Goal: Find specific page/section: Find specific page/section

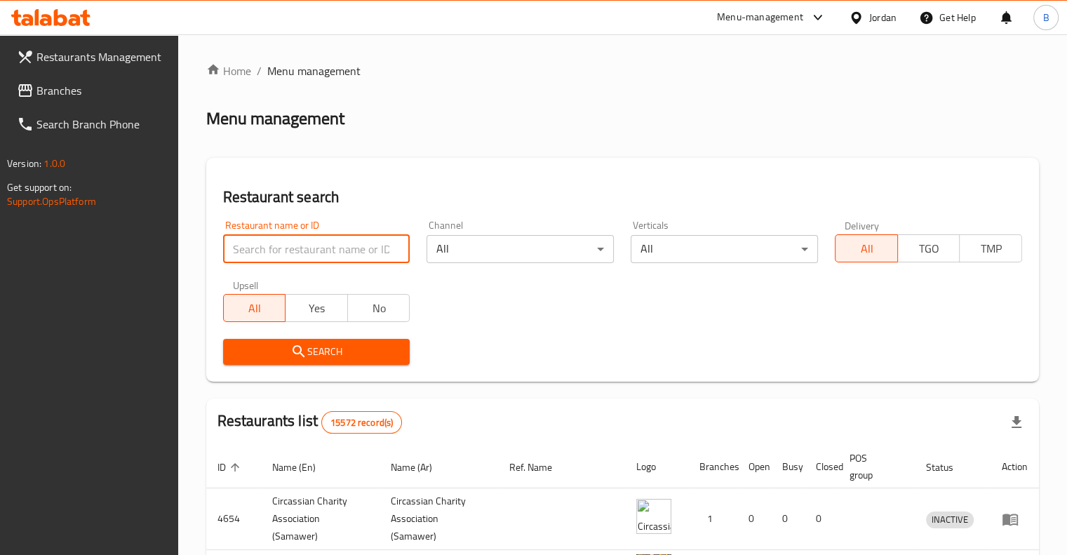
click at [367, 246] on input "search" at bounding box center [316, 249] width 187 height 28
paste input "Family's Basket"
click at [384, 352] on span "Search" at bounding box center [316, 352] width 165 height 18
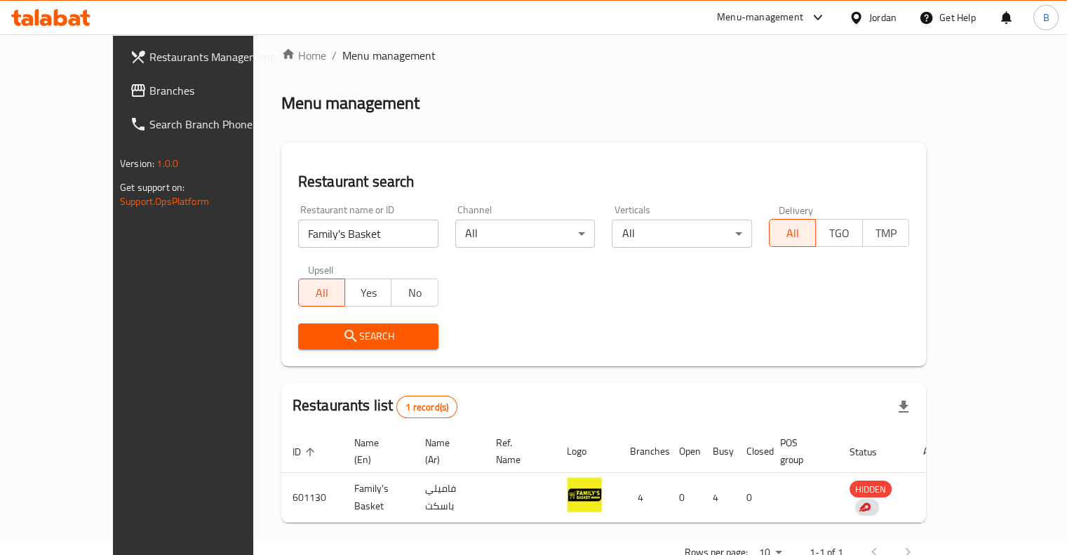
scroll to position [42, 0]
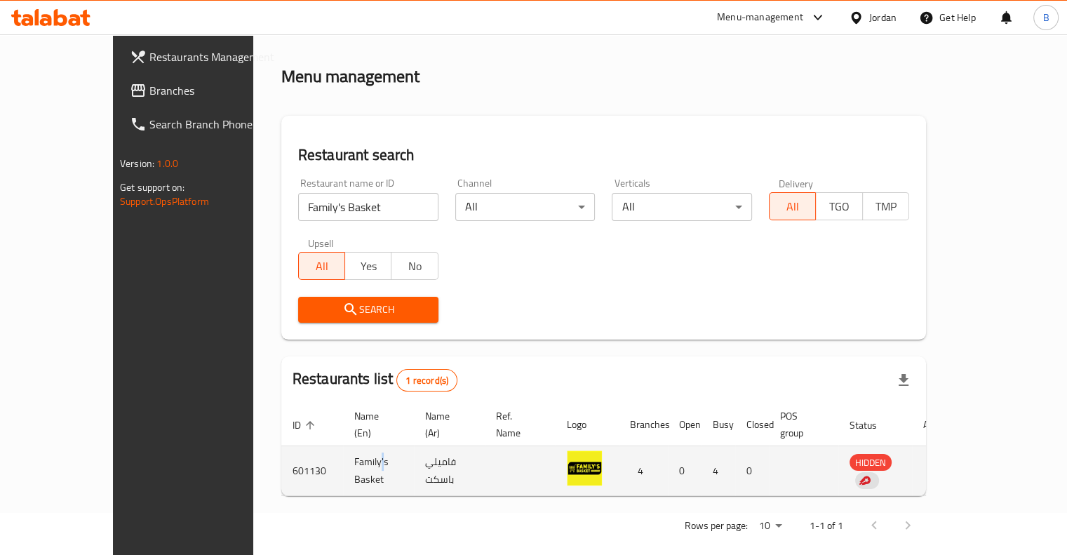
click at [343, 451] on td "Family's Basket" at bounding box center [378, 471] width 71 height 50
click at [343, 462] on td "Family's Basket" at bounding box center [378, 471] width 71 height 50
click at [343, 460] on td "Family's Basket" at bounding box center [378, 471] width 71 height 50
click at [460, 462] on td "فاميلي باسكت" at bounding box center [449, 471] width 71 height 50
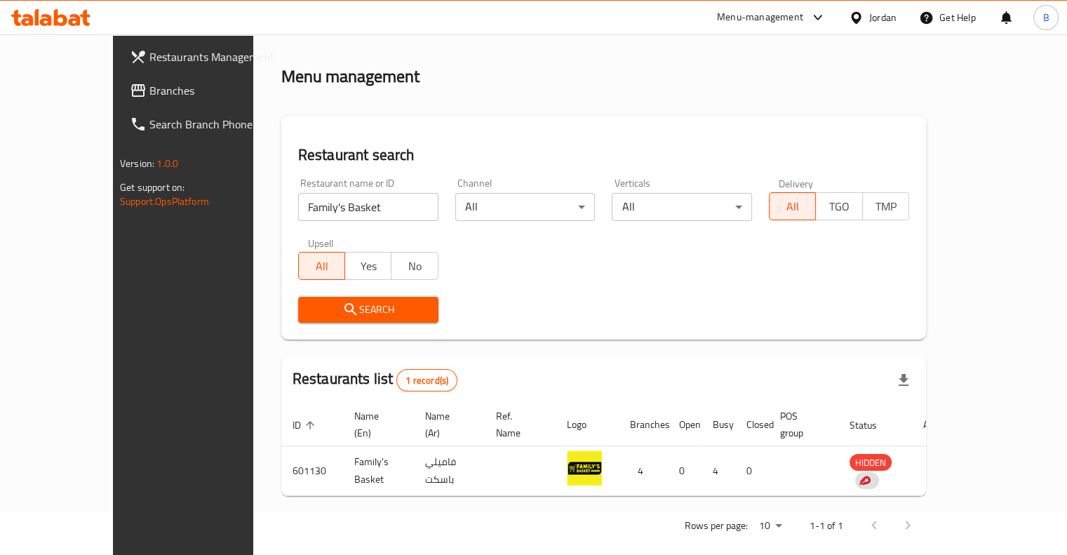
click at [298, 210] on input "Family's Basket" at bounding box center [368, 207] width 140 height 28
paste input "ROUGE 'N' LOVE"
click button "Search" at bounding box center [368, 310] width 140 height 26
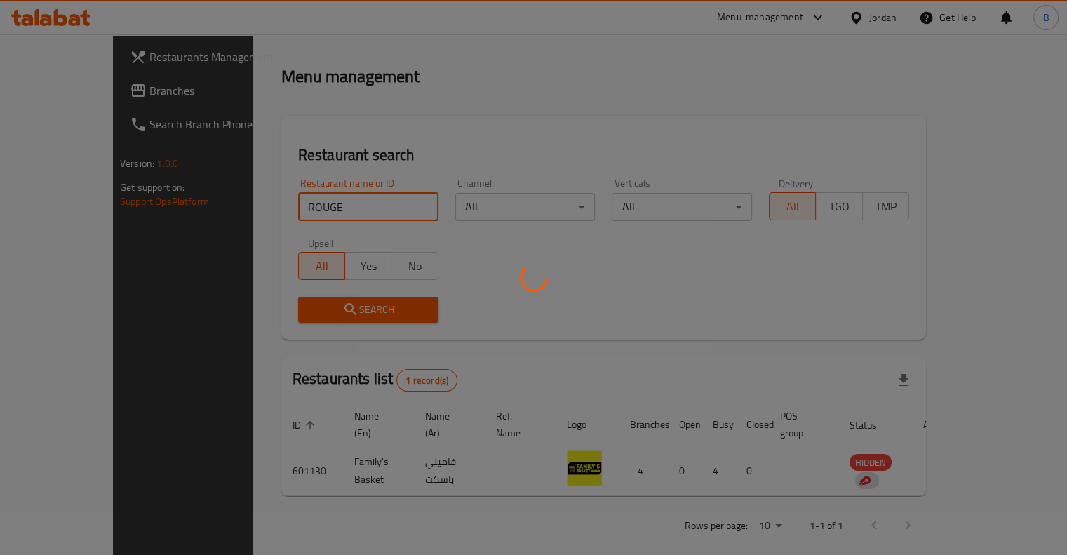
scroll to position [18, 0]
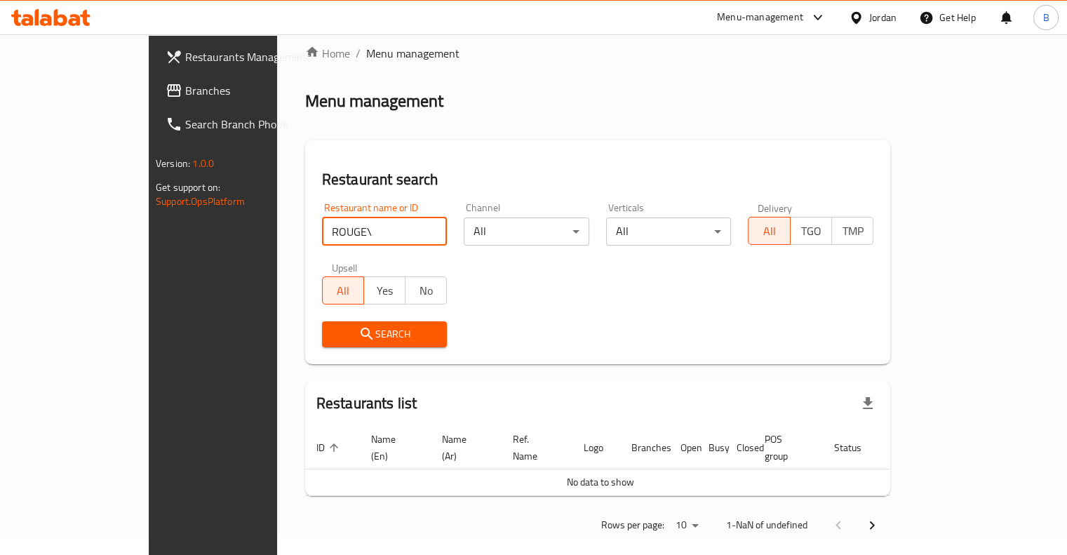
click button "Search" at bounding box center [385, 334] width 126 height 26
type input "ROUGE"
click button "Search" at bounding box center [385, 334] width 126 height 26
click at [395, 229] on input "ROUGE" at bounding box center [385, 232] width 126 height 28
click button "Search" at bounding box center [385, 334] width 126 height 26
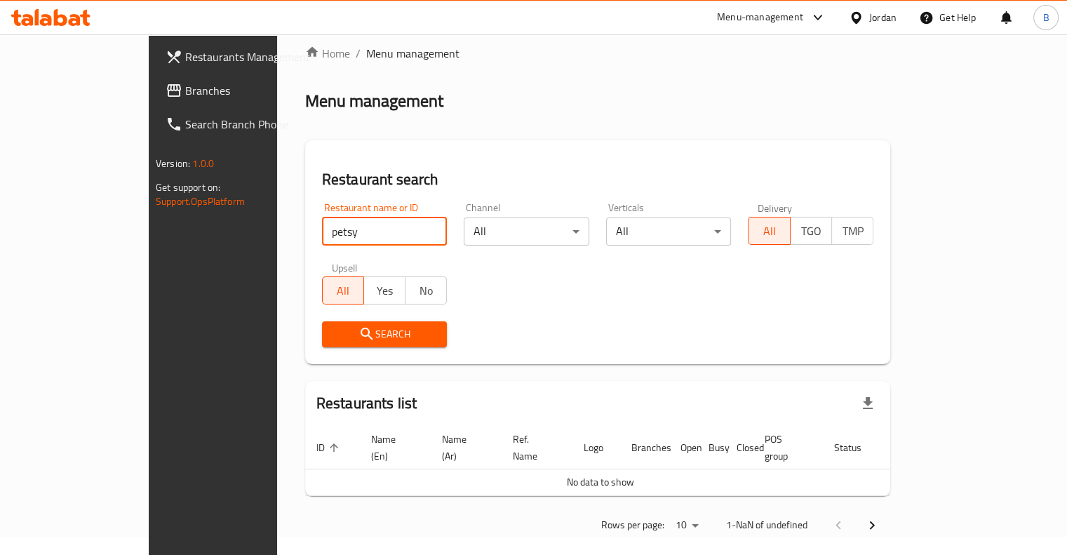
click at [374, 338] on span "Search" at bounding box center [384, 335] width 103 height 18
click at [364, 288] on button "Yes" at bounding box center [385, 291] width 42 height 28
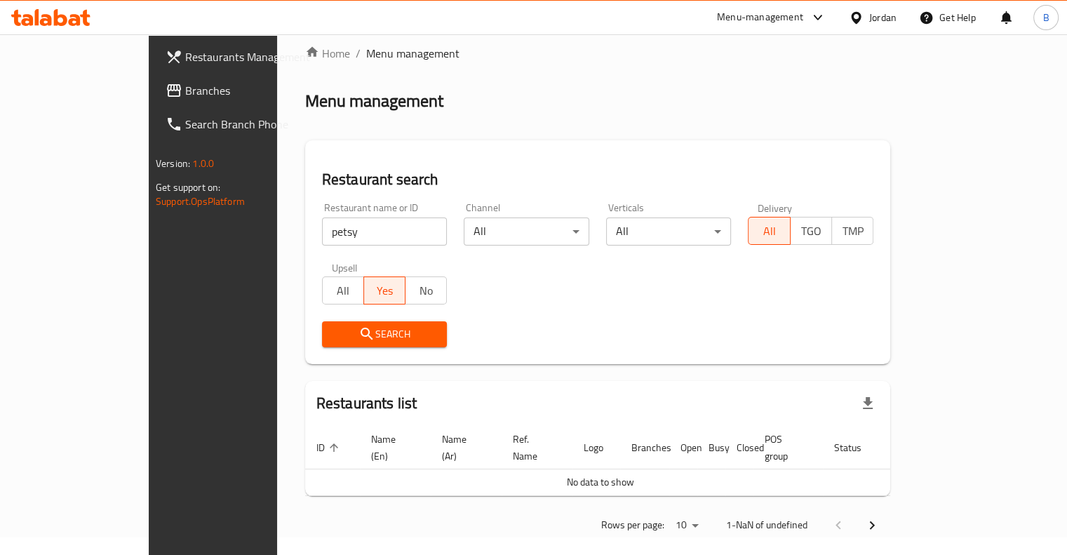
click at [411, 288] on span "No" at bounding box center [426, 291] width 30 height 20
click at [375, 333] on span "Search" at bounding box center [384, 335] width 103 height 18
drag, startPoint x: 272, startPoint y: 280, endPoint x: 276, endPoint y: 288, distance: 9.1
click at [328, 281] on span "All" at bounding box center [343, 291] width 30 height 20
click at [333, 335] on span "Search" at bounding box center [384, 335] width 103 height 18
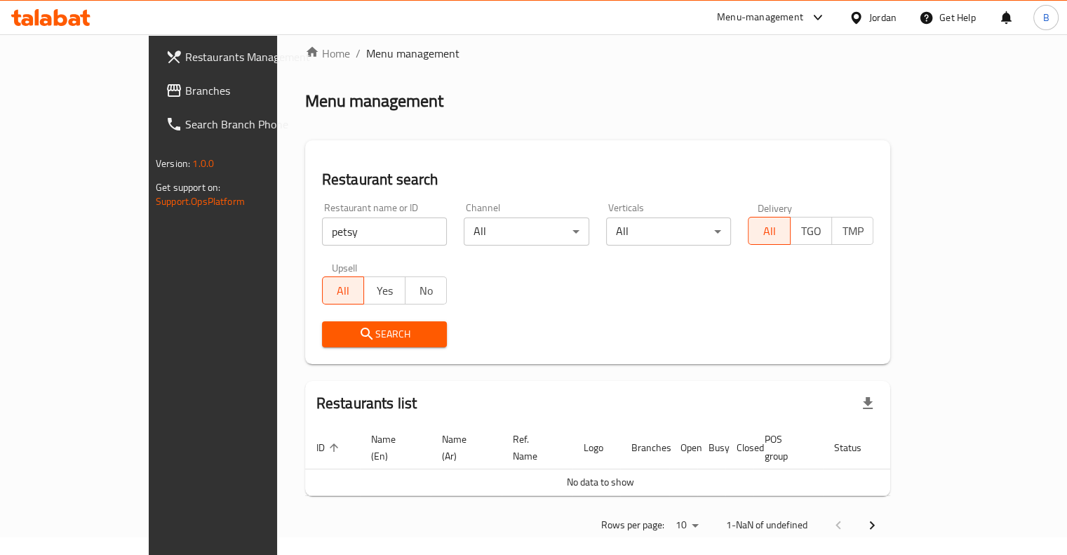
click at [333, 336] on span "Search" at bounding box center [384, 335] width 103 height 18
click at [333, 331] on span "Search" at bounding box center [384, 335] width 103 height 18
click at [333, 328] on span "Search" at bounding box center [384, 335] width 103 height 18
click at [322, 230] on input "petsy" at bounding box center [385, 232] width 126 height 28
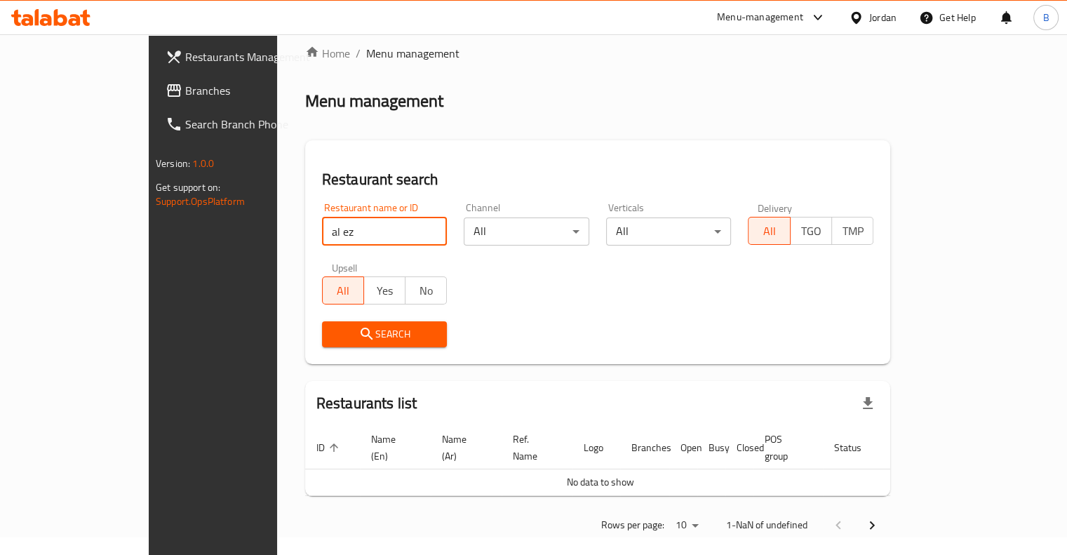
click button "Search" at bounding box center [385, 334] width 126 height 26
type input "a"
click button "Search" at bounding box center [385, 334] width 126 height 26
type input "100"
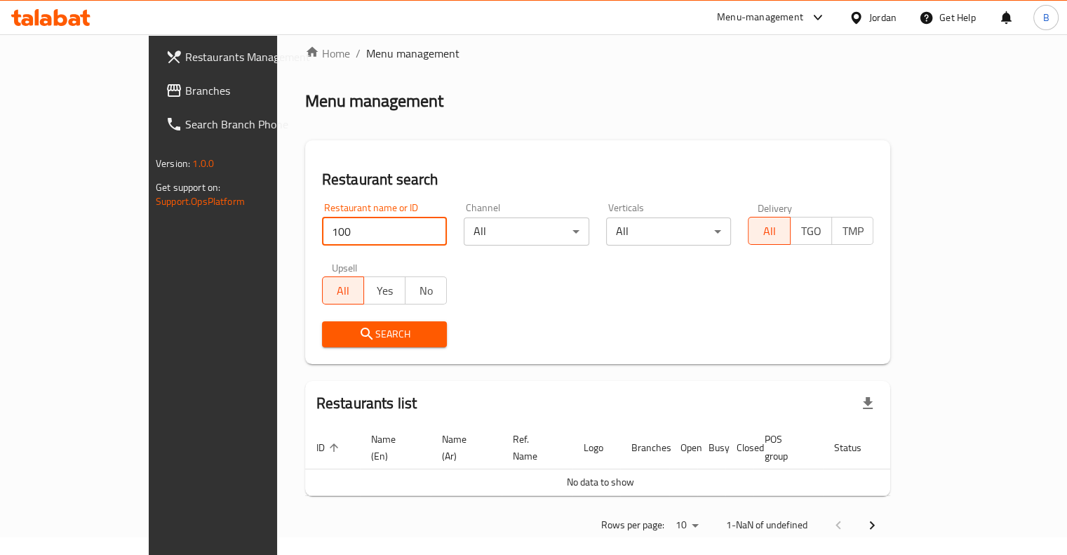
click button "Search" at bounding box center [385, 334] width 126 height 26
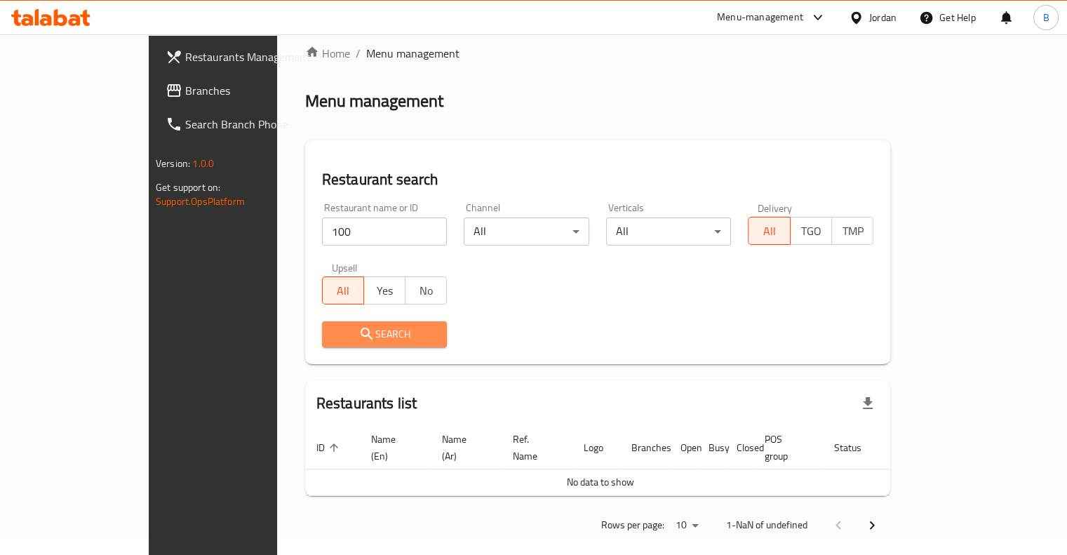
click at [359, 331] on span "Search" at bounding box center [384, 335] width 103 height 18
